Goal: Task Accomplishment & Management: Use online tool/utility

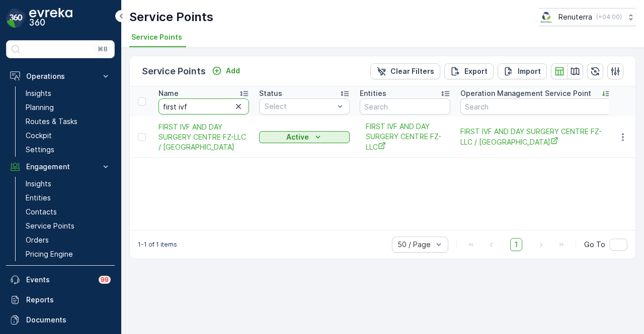
click at [210, 104] on input "first ivf" at bounding box center [203, 107] width 91 height 16
type input "f"
type input "INTERNATIONAL"
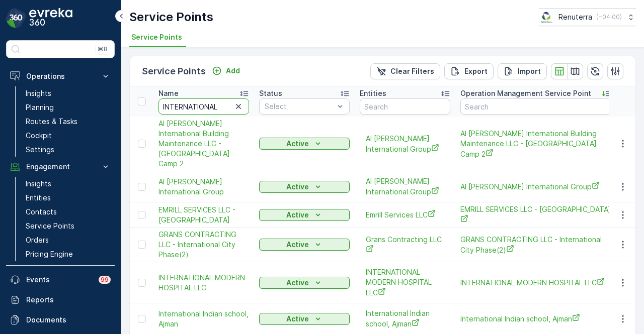
click at [221, 107] on input "INTERNATIONAL" at bounding box center [203, 107] width 91 height 16
type input "INTERNATIONAL MODERN"
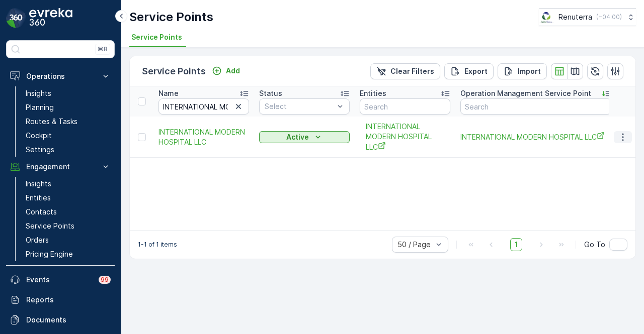
click at [624, 138] on icon "button" at bounding box center [623, 137] width 10 height 10
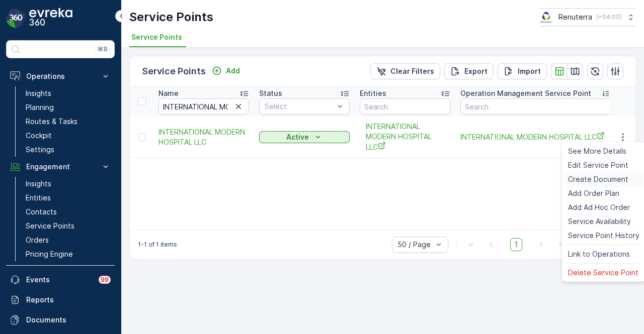
click at [625, 183] on span "Create Document" at bounding box center [598, 180] width 60 height 10
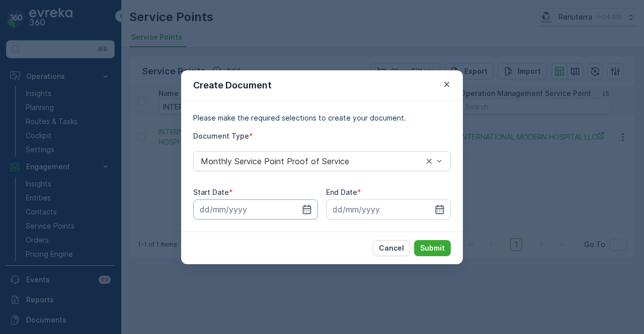
click at [304, 203] on input at bounding box center [255, 210] width 125 height 20
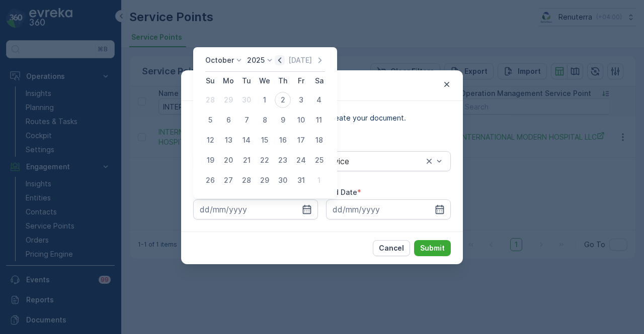
click at [280, 57] on icon "button" at bounding box center [280, 60] width 10 height 10
click at [229, 102] on div "1" at bounding box center [228, 100] width 16 height 16
type input "01.09.2025"
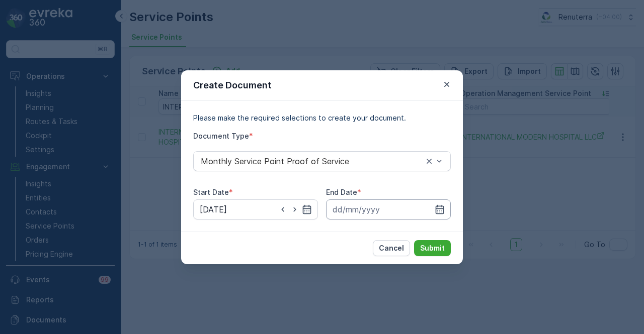
click at [445, 205] on input at bounding box center [388, 210] width 125 height 20
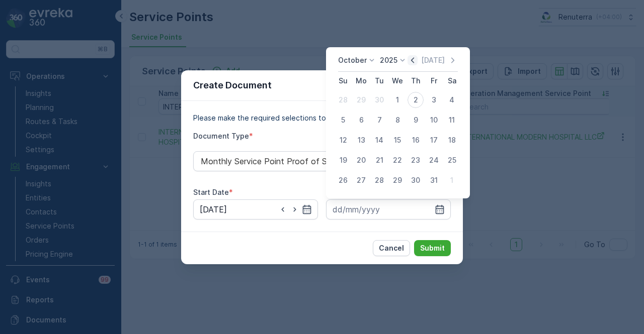
click at [411, 61] on icon "button" at bounding box center [412, 60] width 10 height 10
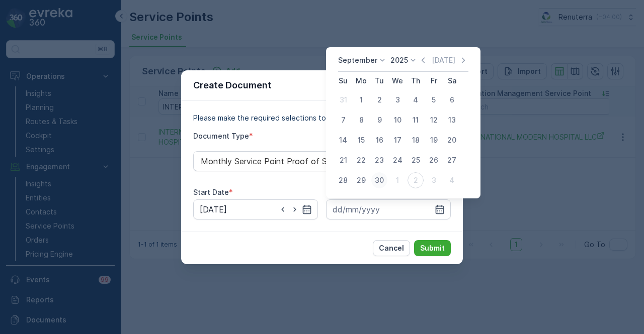
click at [375, 179] on div "30" at bounding box center [379, 181] width 16 height 16
type input "30.09.2025"
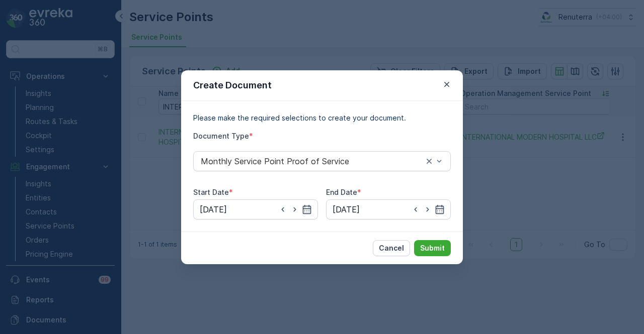
click at [422, 237] on div "Cancel Submit" at bounding box center [322, 248] width 282 height 33
click at [426, 245] on p "Submit" at bounding box center [432, 248] width 25 height 10
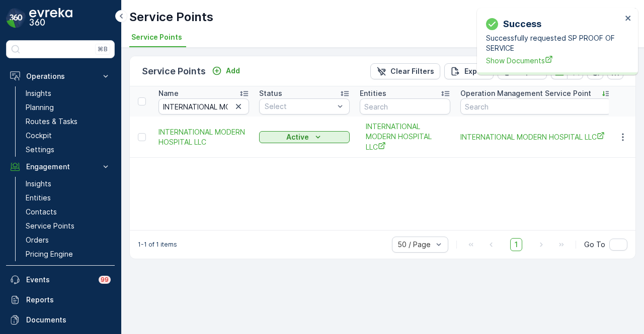
click at [506, 66] on div "Success Successfully requested SP PROOF OF SERVICE Show Documents" at bounding box center [554, 41] width 142 height 55
click at [507, 64] on span "Show Documents" at bounding box center [554, 60] width 136 height 11
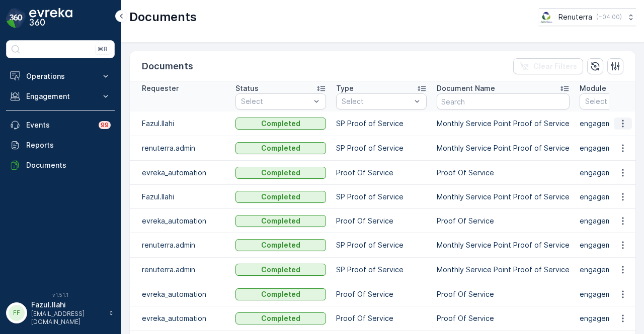
click at [618, 126] on icon "button" at bounding box center [623, 124] width 10 height 10
click at [618, 136] on span "See Details" at bounding box center [620, 138] width 39 height 10
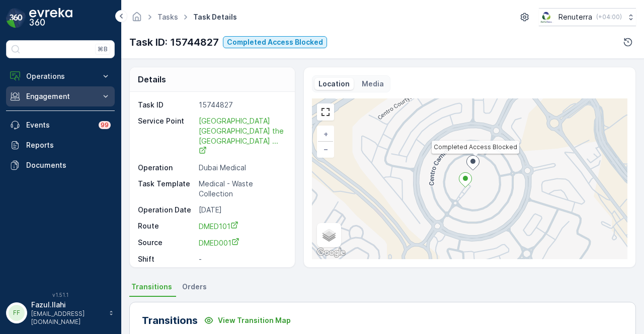
click at [52, 105] on button "Engagement" at bounding box center [60, 97] width 109 height 20
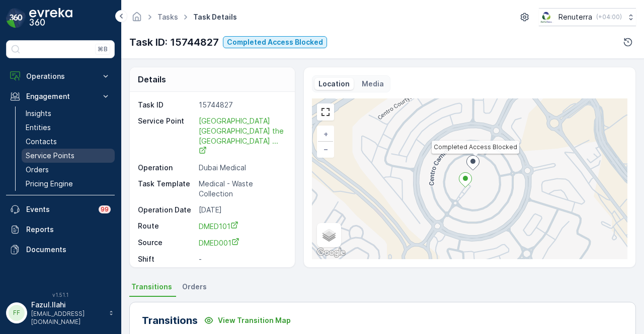
click at [52, 156] on p "Service Points" at bounding box center [50, 156] width 49 height 10
